Goal: Information Seeking & Learning: Compare options

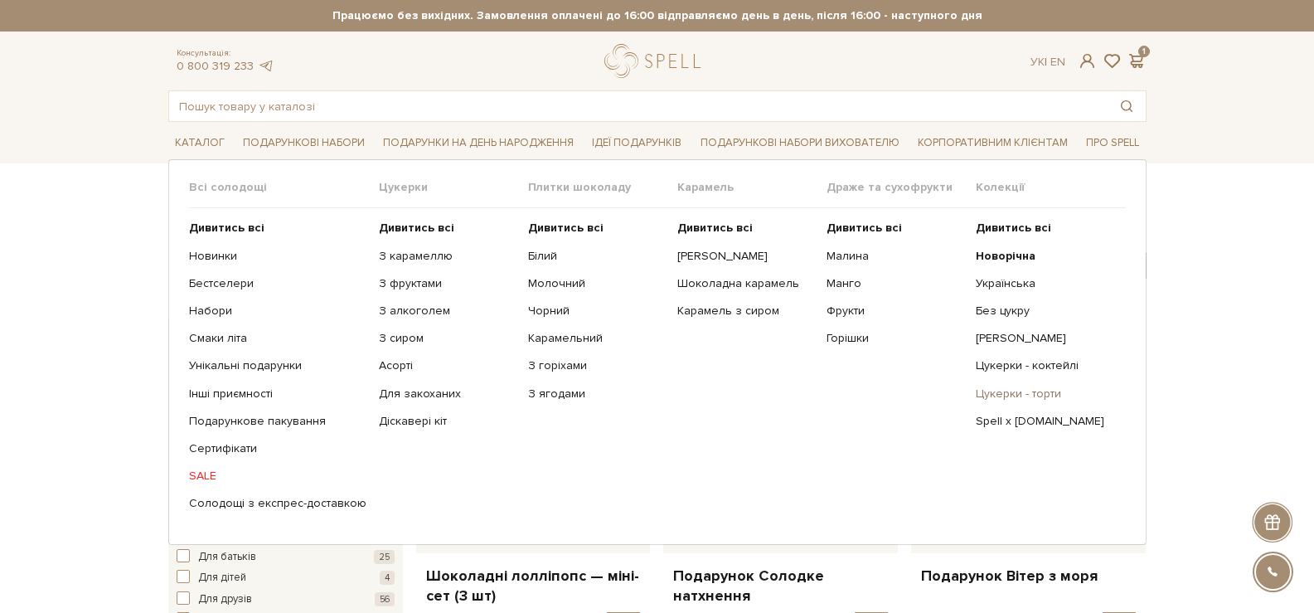
click at [1051, 387] on link "Цукерки - торти" at bounding box center [1044, 393] width 137 height 15
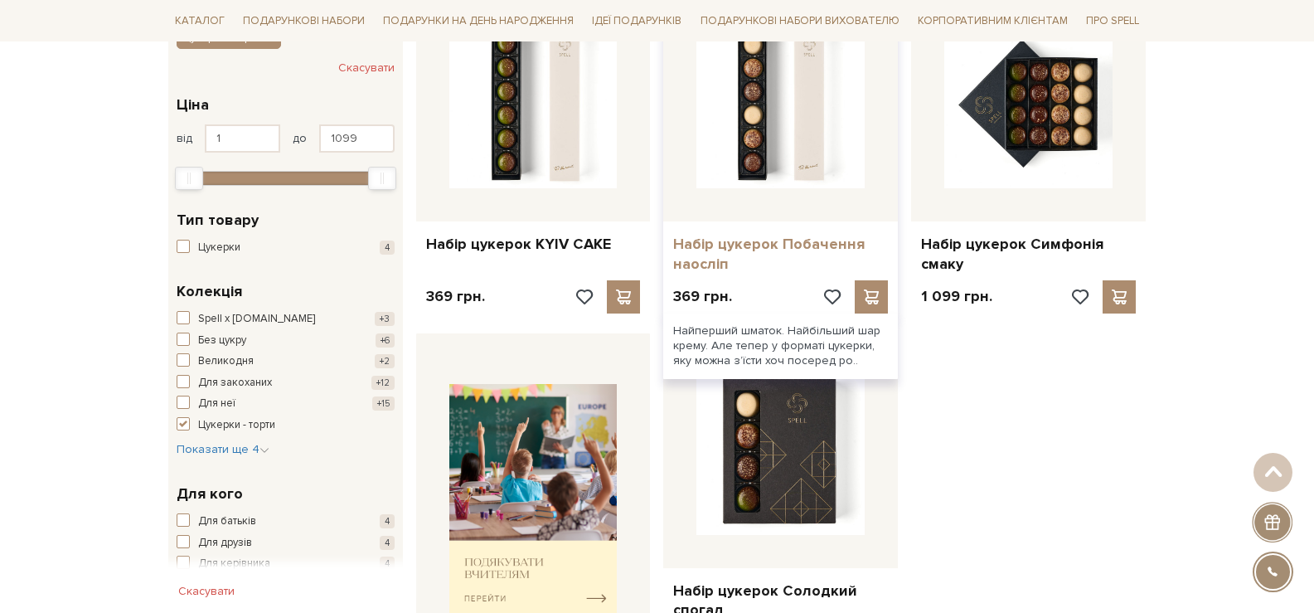
click at [787, 239] on link "Набір цукерок Побачення наосліп" at bounding box center [780, 254] width 215 height 39
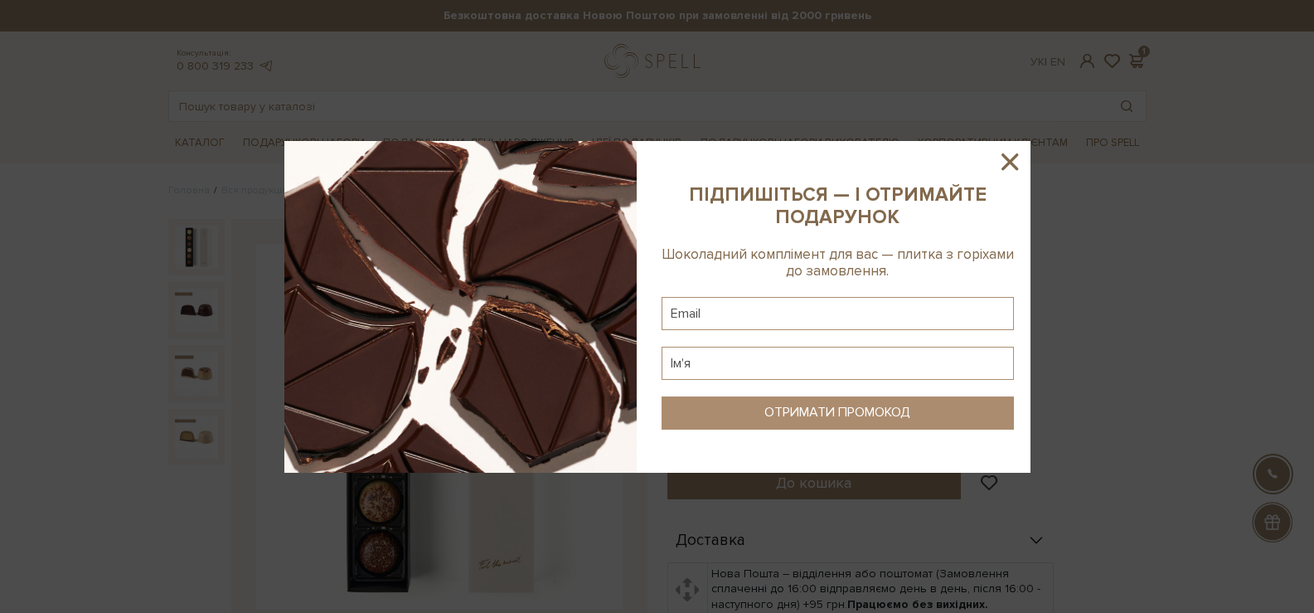
click at [1005, 157] on icon at bounding box center [1010, 161] width 17 height 17
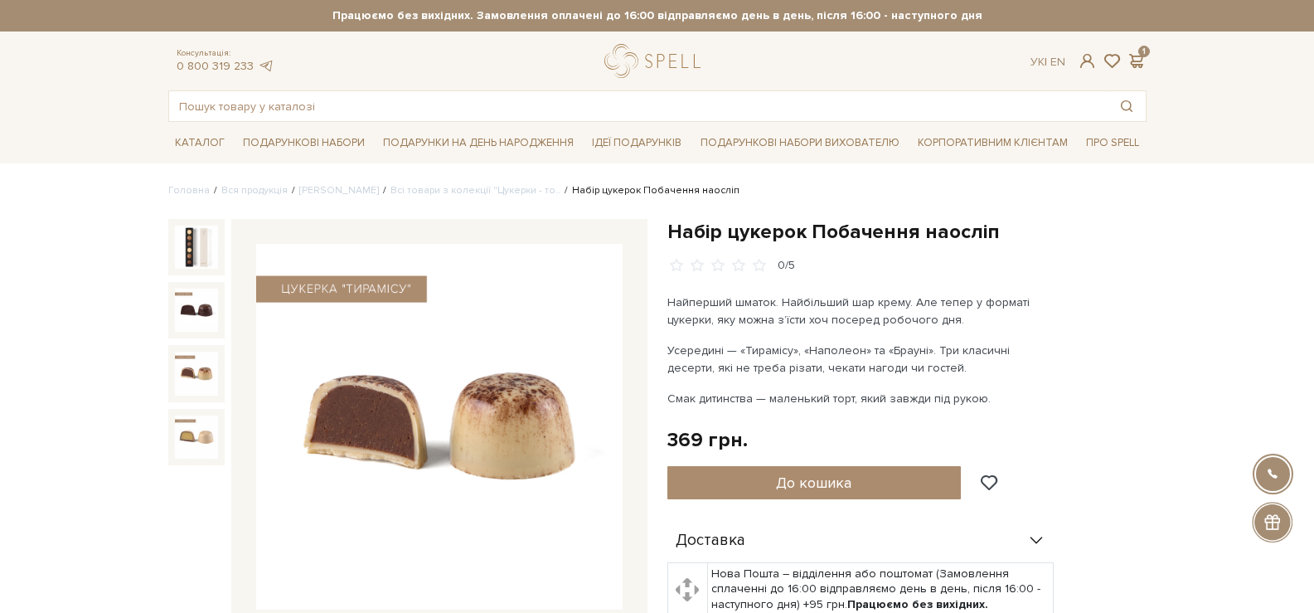
click at [201, 365] on img at bounding box center [196, 373] width 43 height 43
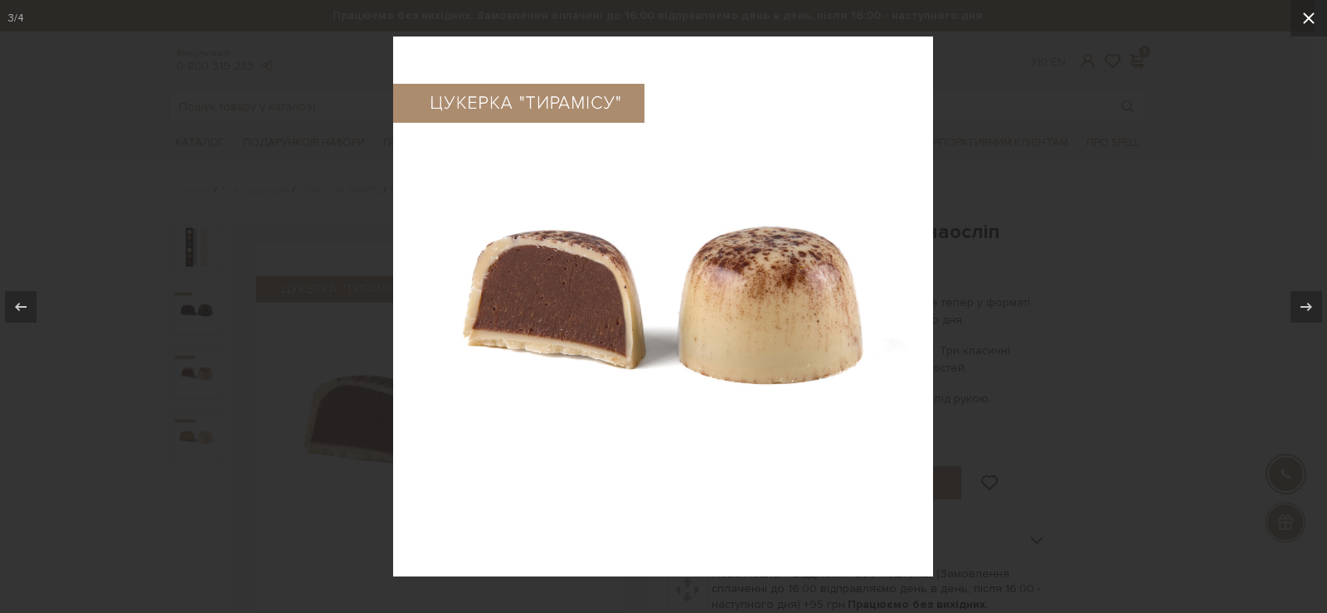
click at [1313, 27] on icon at bounding box center [1309, 18] width 20 height 20
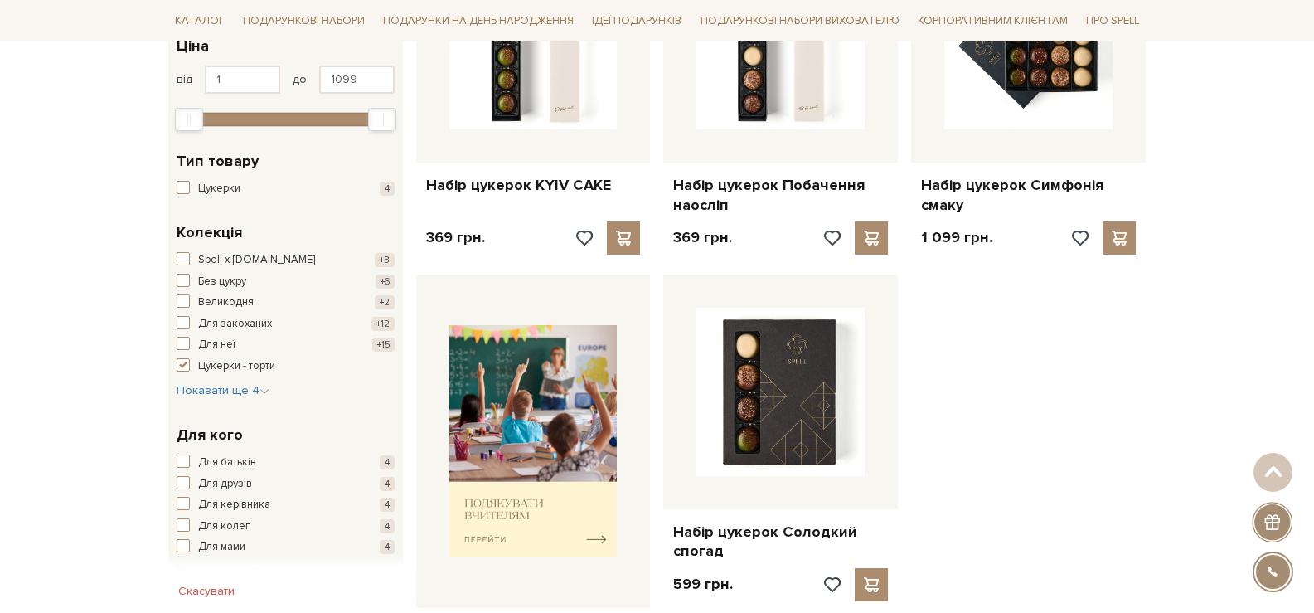
scroll to position [487, 0]
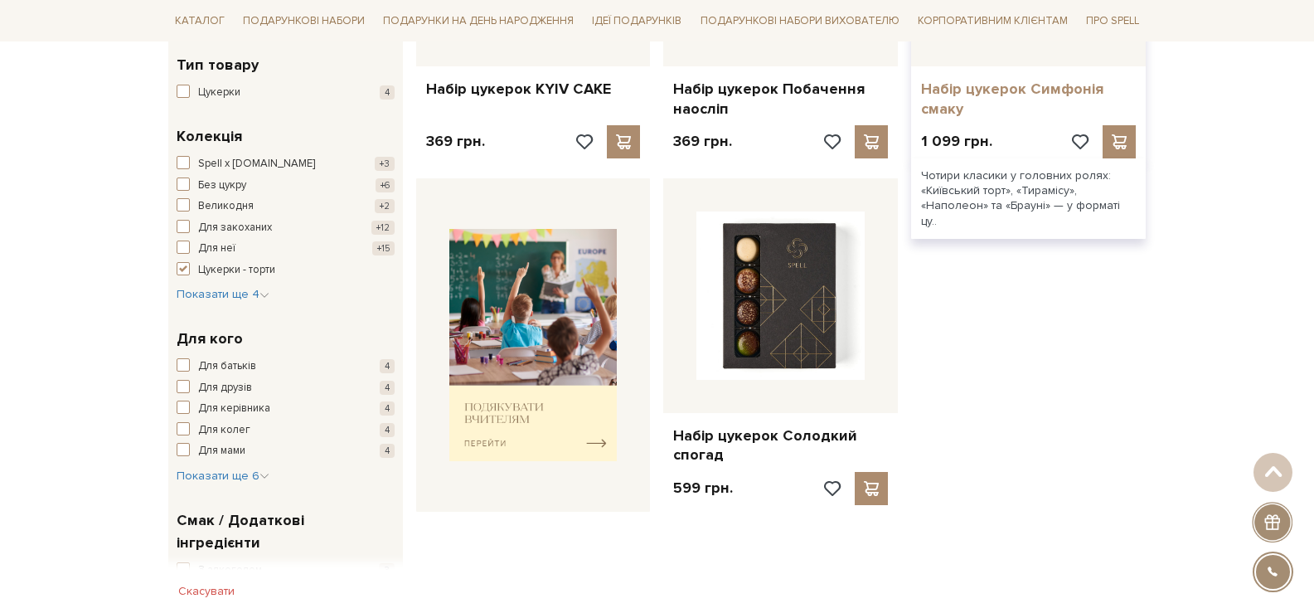
click at [973, 82] on link "Набір цукерок Симфонія смаку" at bounding box center [1028, 99] width 215 height 39
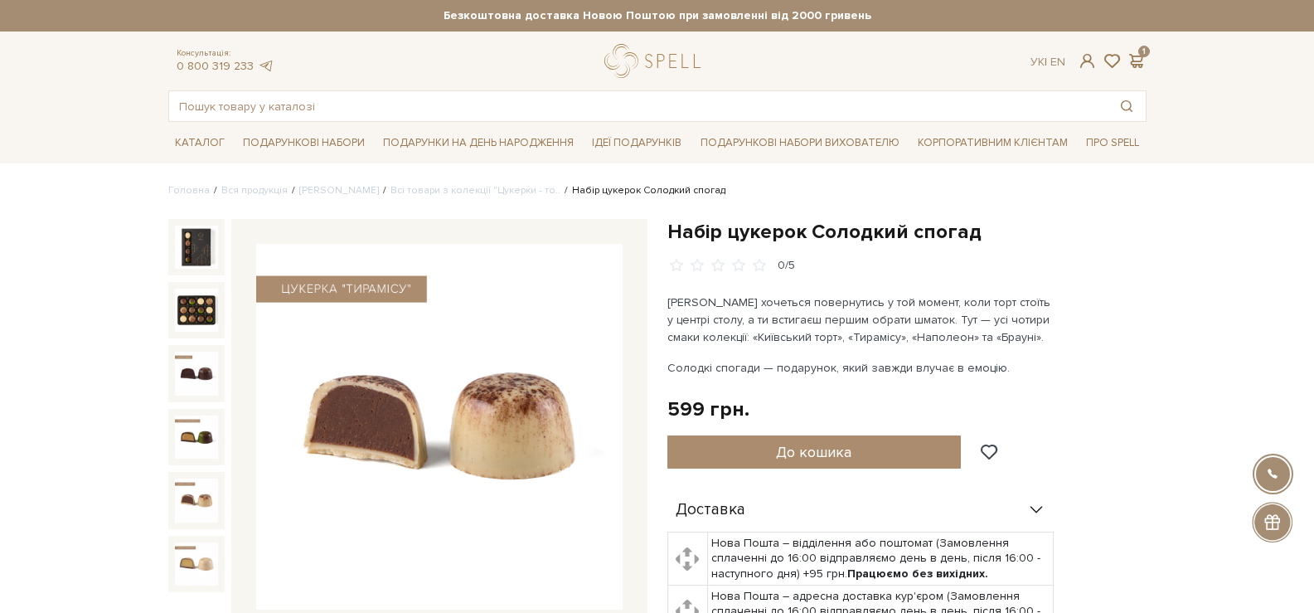
click at [389, 384] on img at bounding box center [439, 427] width 367 height 367
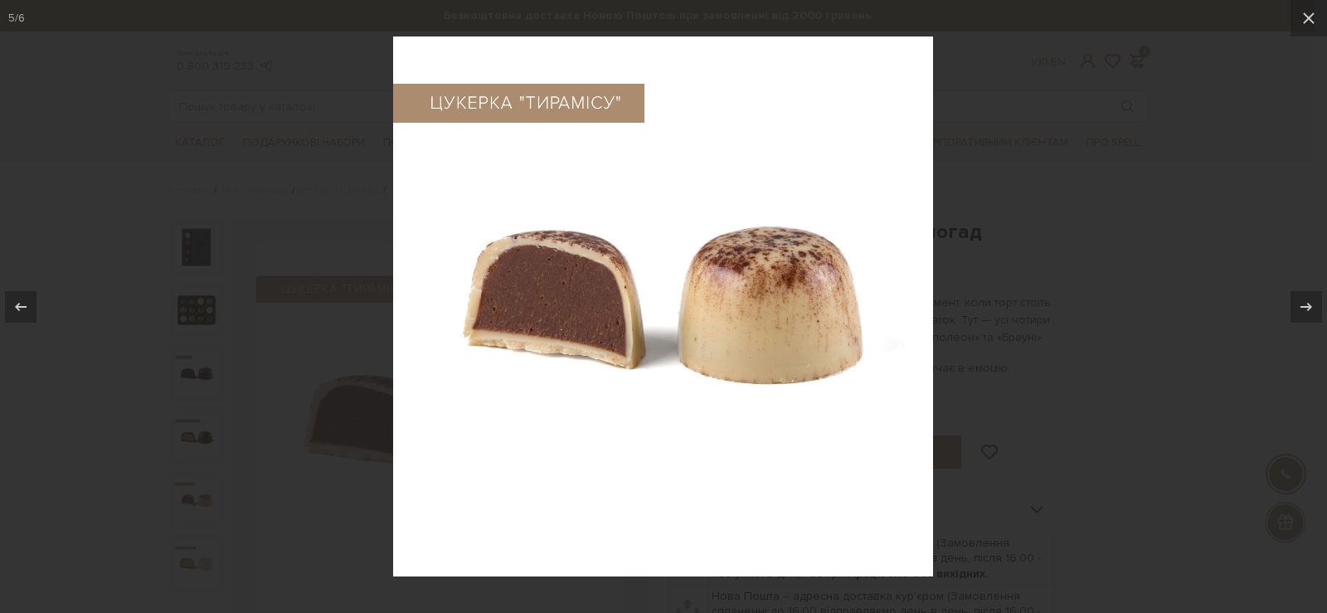
click at [653, 307] on img at bounding box center [663, 306] width 540 height 540
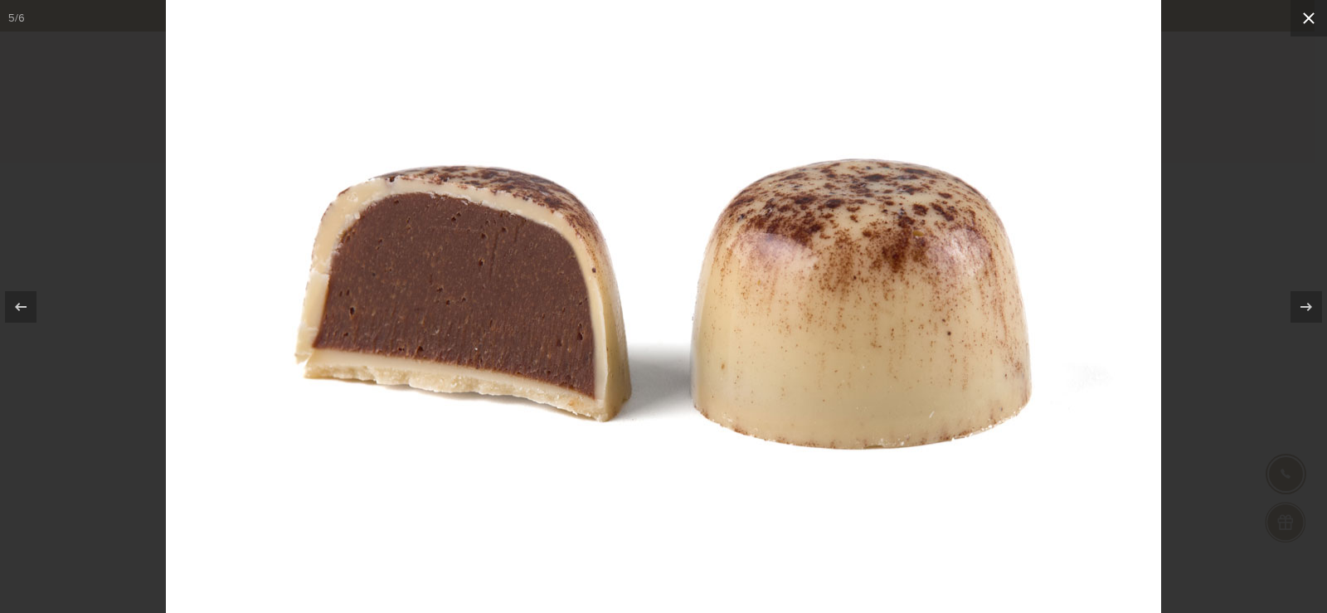
click at [1313, 8] on button at bounding box center [1308, 18] width 36 height 36
